Goal: Task Accomplishment & Management: Complete application form

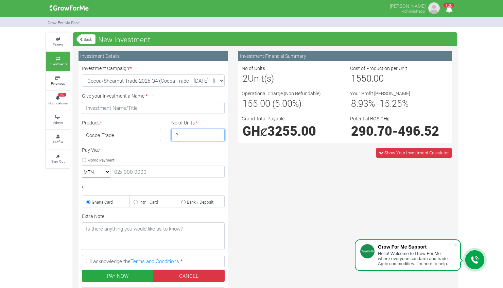
click at [219, 132] on input "2" at bounding box center [198, 135] width 54 height 12
click at [219, 132] on input "3" at bounding box center [198, 135] width 54 height 12
click at [219, 132] on input "4" at bounding box center [198, 135] width 54 height 12
click at [219, 132] on input "5" at bounding box center [198, 135] width 54 height 12
click at [219, 132] on input "6" at bounding box center [198, 135] width 54 height 12
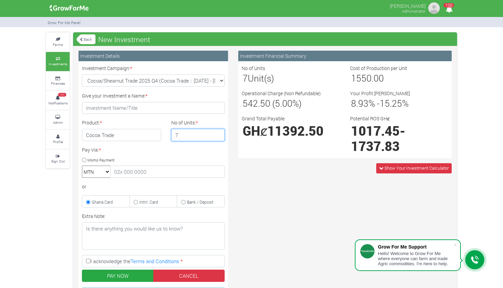
click at [219, 132] on input "7" at bounding box center [198, 135] width 54 height 12
click at [219, 132] on input "8" at bounding box center [198, 135] width 54 height 12
click at [219, 132] on input "9" at bounding box center [198, 135] width 54 height 12
click at [219, 132] on input "10" at bounding box center [198, 135] width 54 height 12
click at [219, 132] on input "11" at bounding box center [198, 135] width 54 height 12
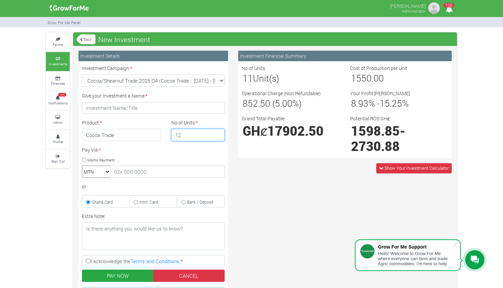
click at [219, 132] on input "12" at bounding box center [198, 135] width 54 height 12
click at [219, 132] on input "13" at bounding box center [198, 135] width 54 height 12
type input "14"
click at [219, 132] on input "14" at bounding box center [198, 135] width 54 height 12
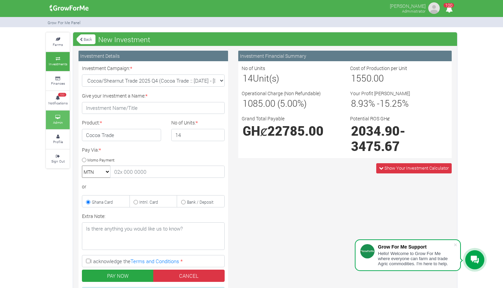
click at [58, 118] on link "Admin" at bounding box center [58, 120] width 24 height 19
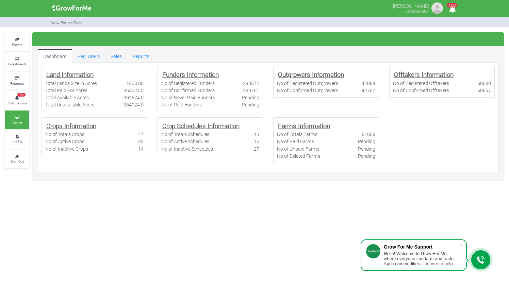
click at [118, 53] on link "Sales" at bounding box center [116, 56] width 22 height 14
